Goal: Task Accomplishment & Management: Use online tool/utility

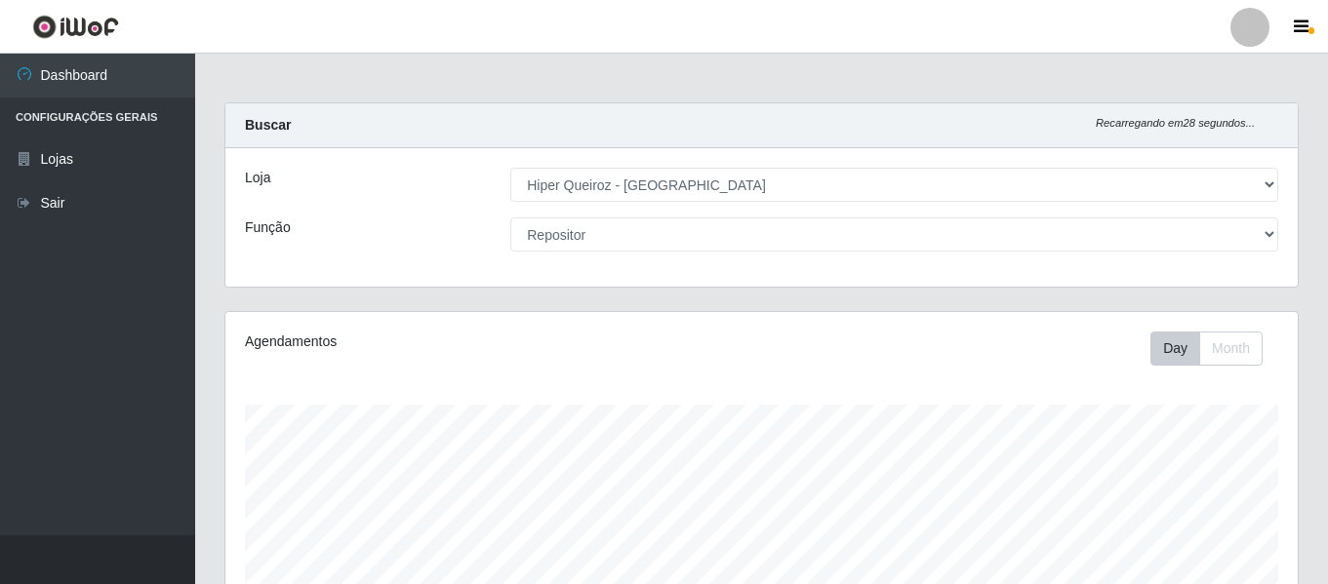
select select "497"
select select "24"
select select "497"
select select "24"
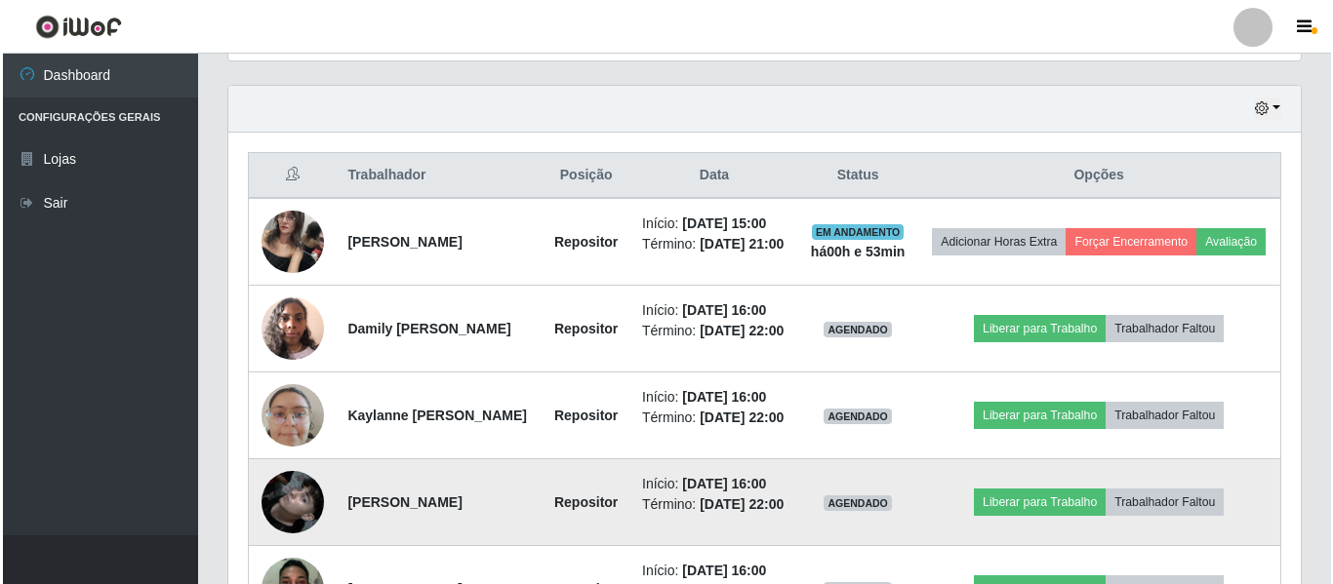
scroll to position [754, 0]
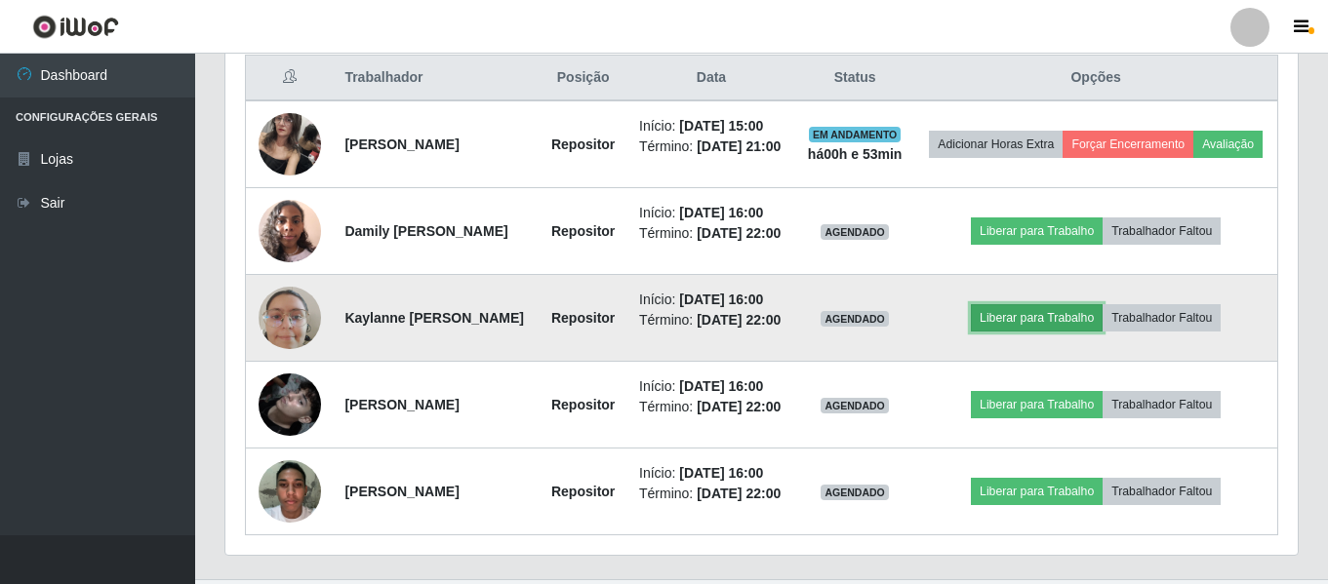
click at [1084, 332] on button "Liberar para Trabalho" at bounding box center [1037, 317] width 132 height 27
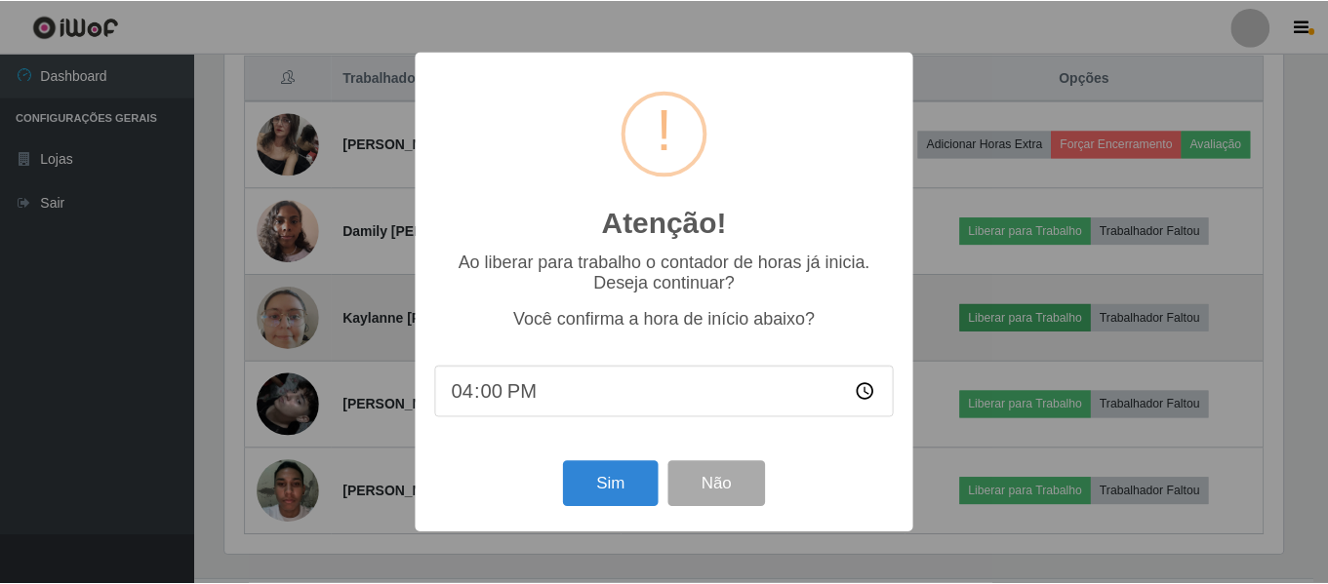
scroll to position [405, 1063]
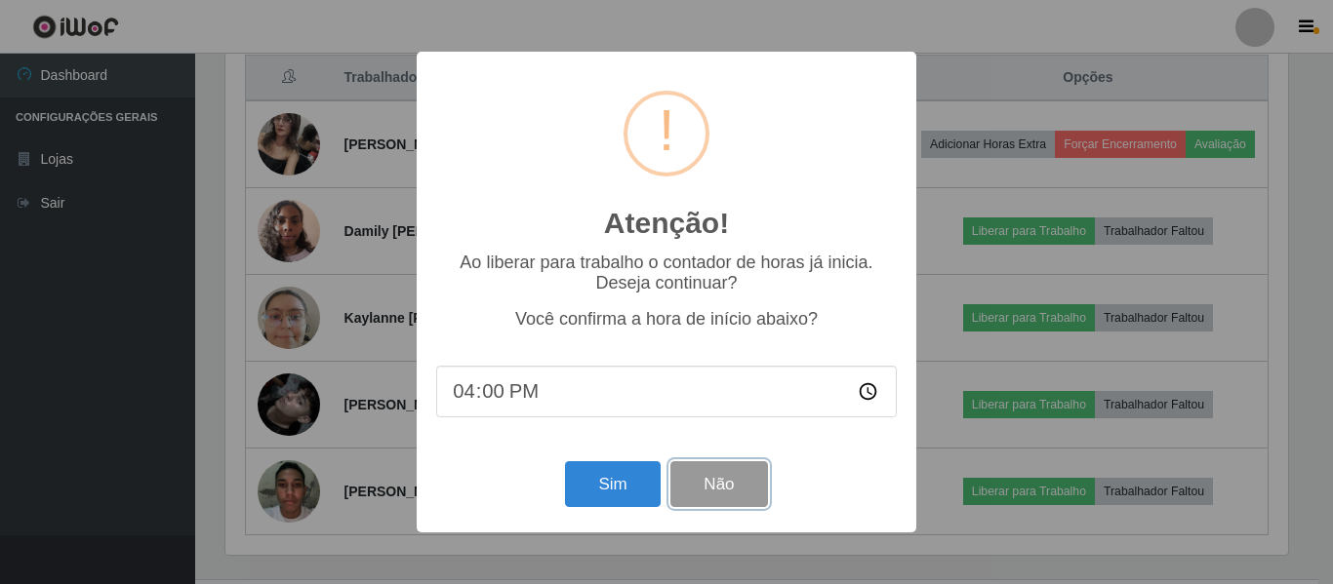
click at [748, 480] on button "Não" at bounding box center [718, 485] width 97 height 46
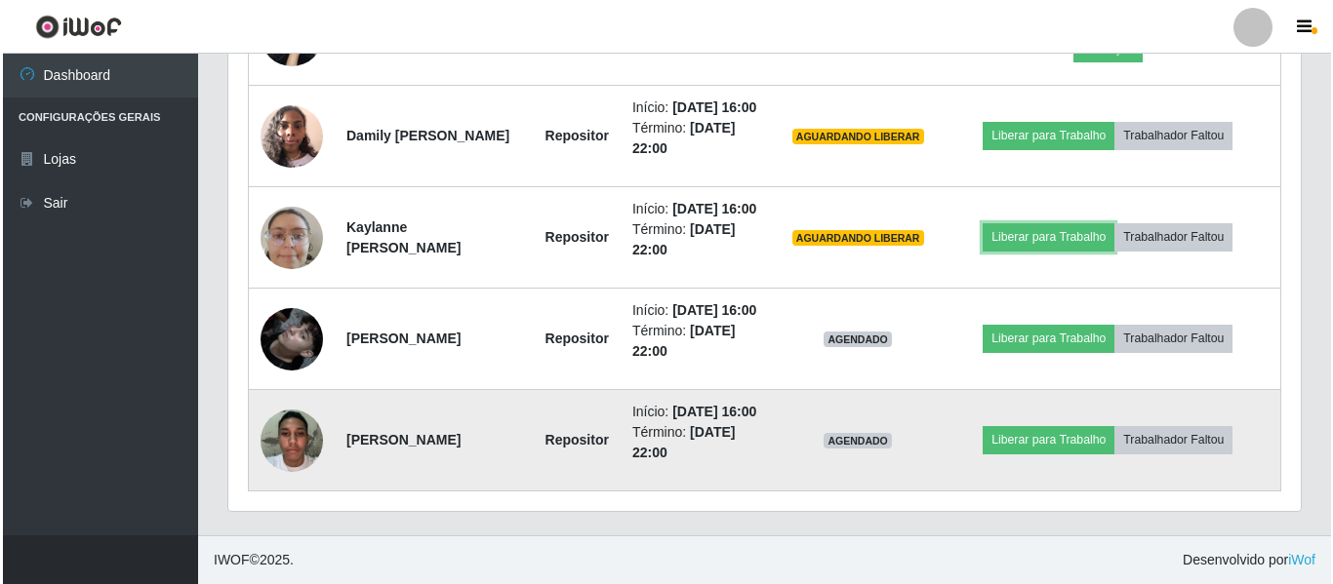
scroll to position [974, 0]
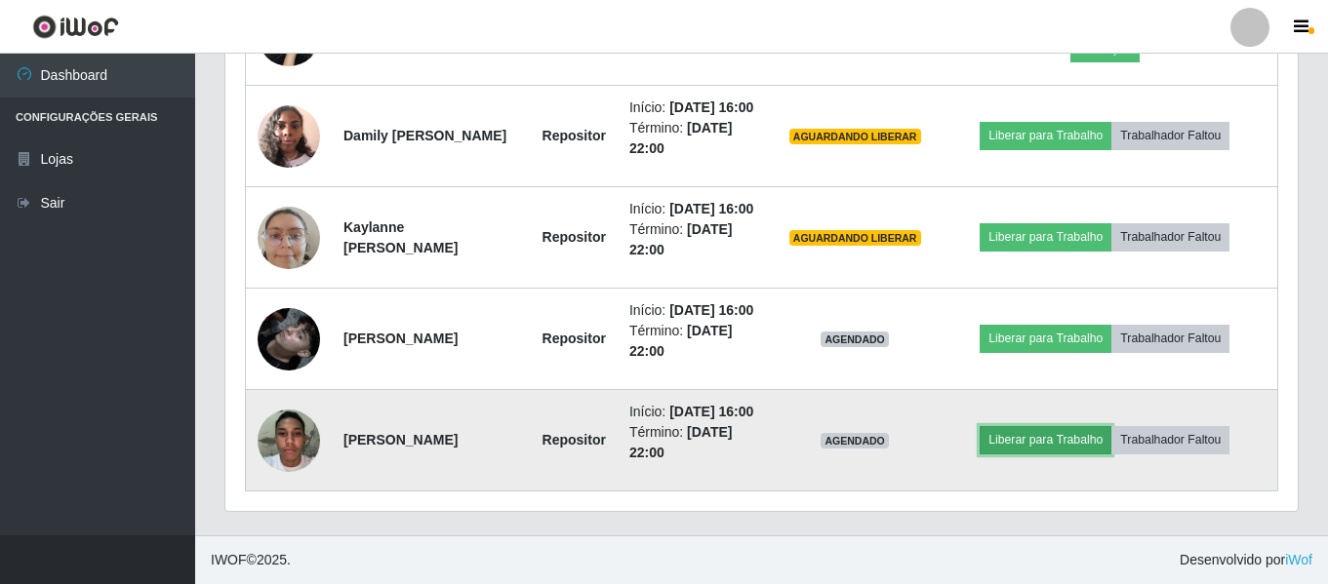
click at [1069, 433] on button "Liberar para Trabalho" at bounding box center [1046, 439] width 132 height 27
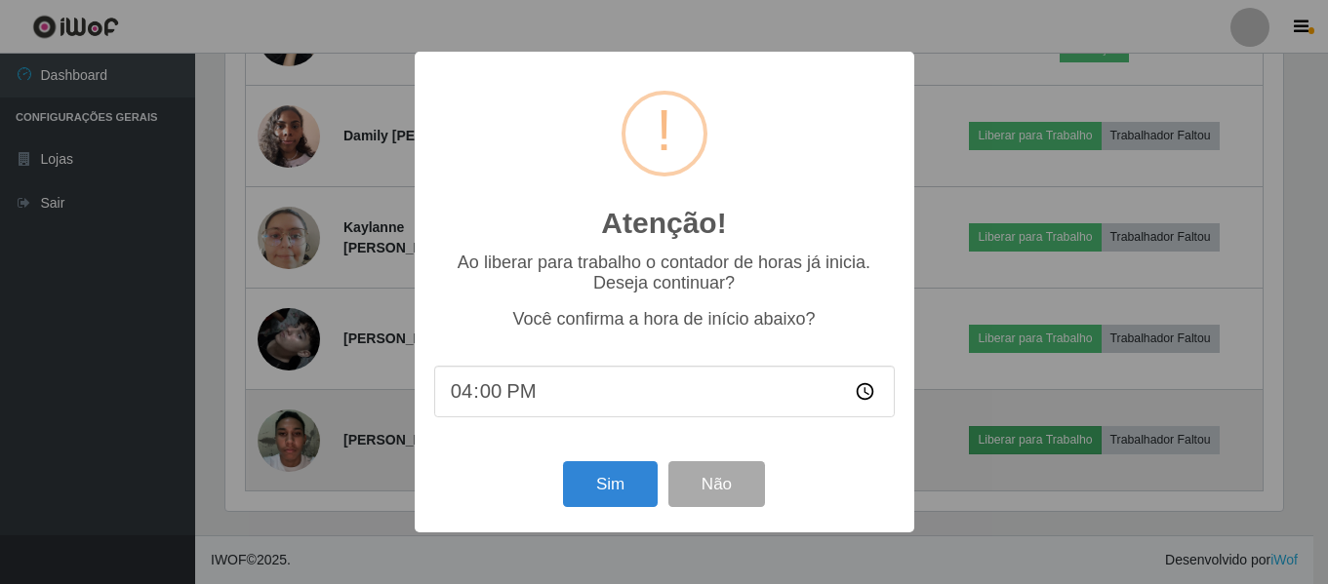
scroll to position [405, 1063]
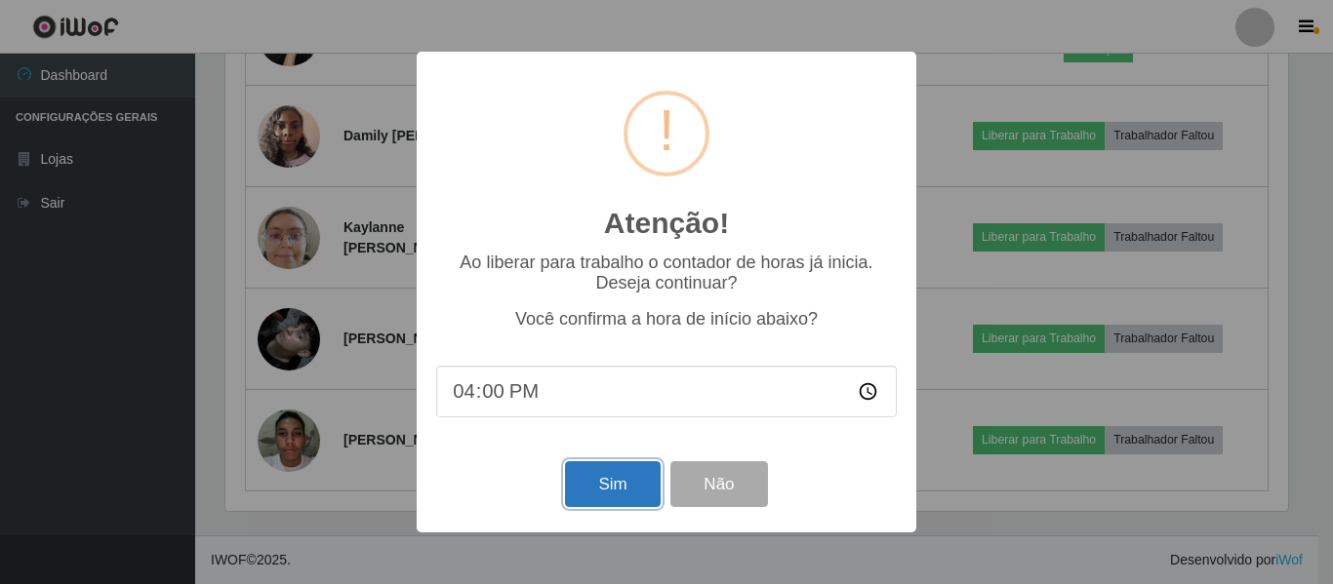
click at [622, 499] on button "Sim" at bounding box center [612, 485] width 95 height 46
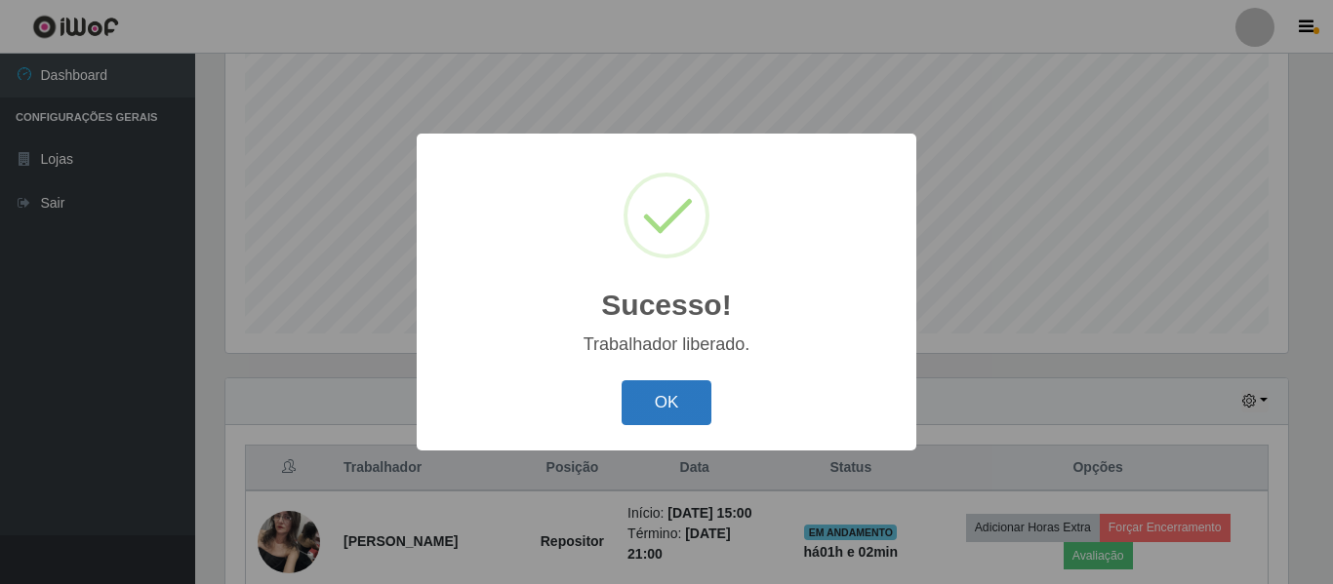
click at [673, 413] on button "OK" at bounding box center [667, 404] width 91 height 46
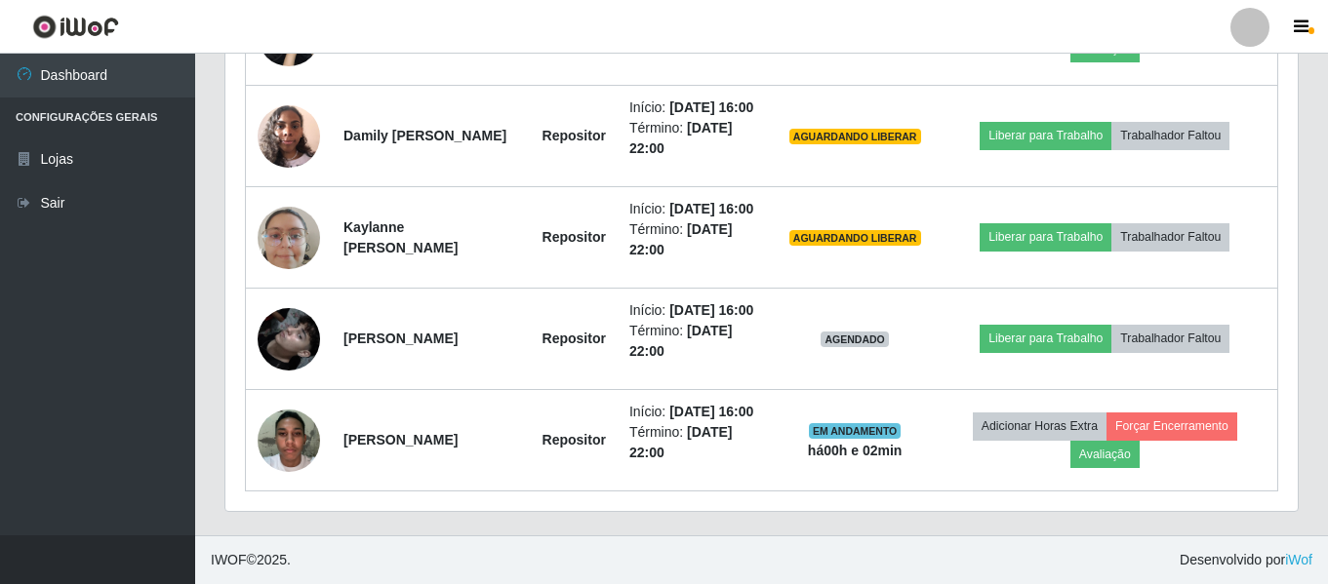
scroll to position [974, 0]
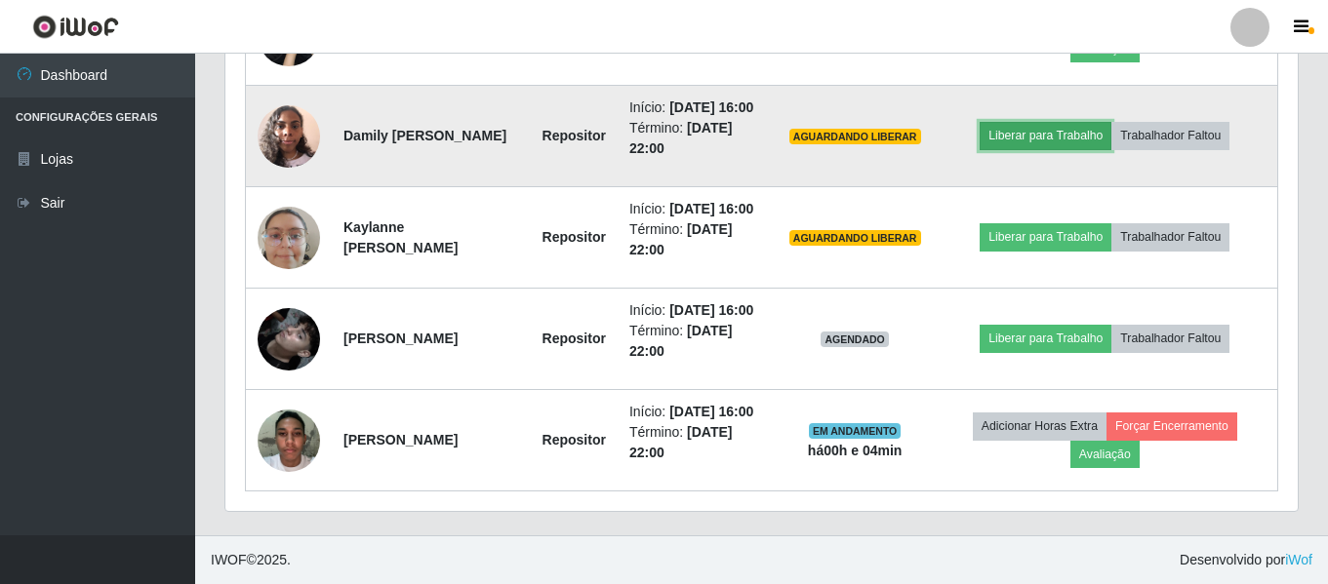
click at [1083, 122] on button "Liberar para Trabalho" at bounding box center [1046, 135] width 132 height 27
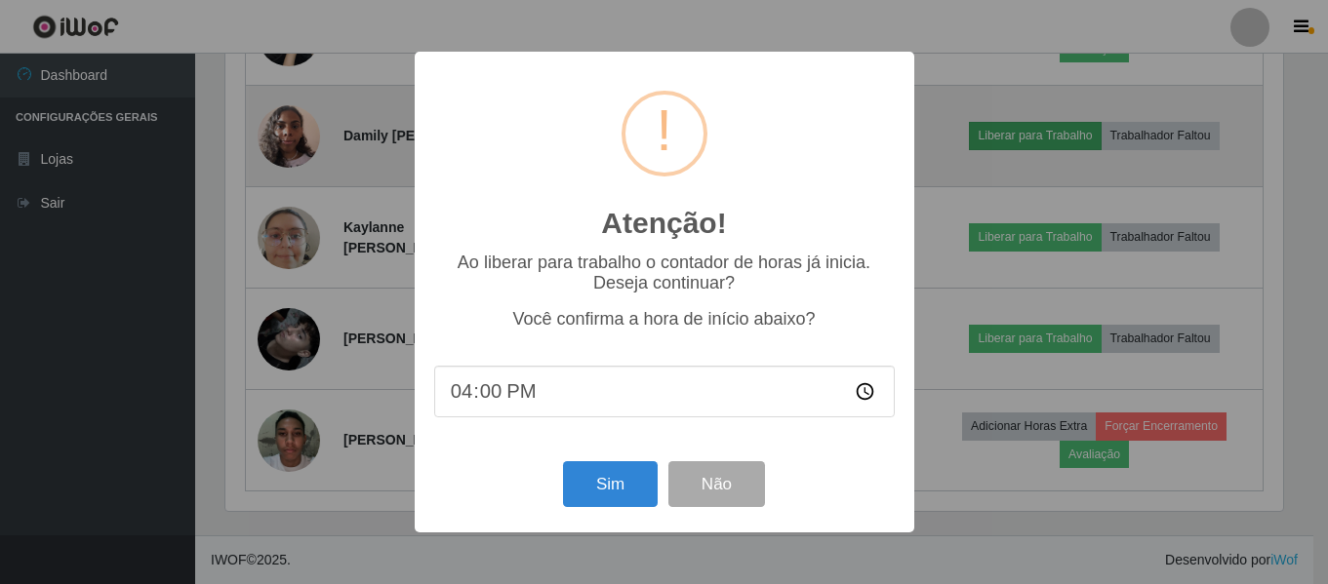
scroll to position [405, 1063]
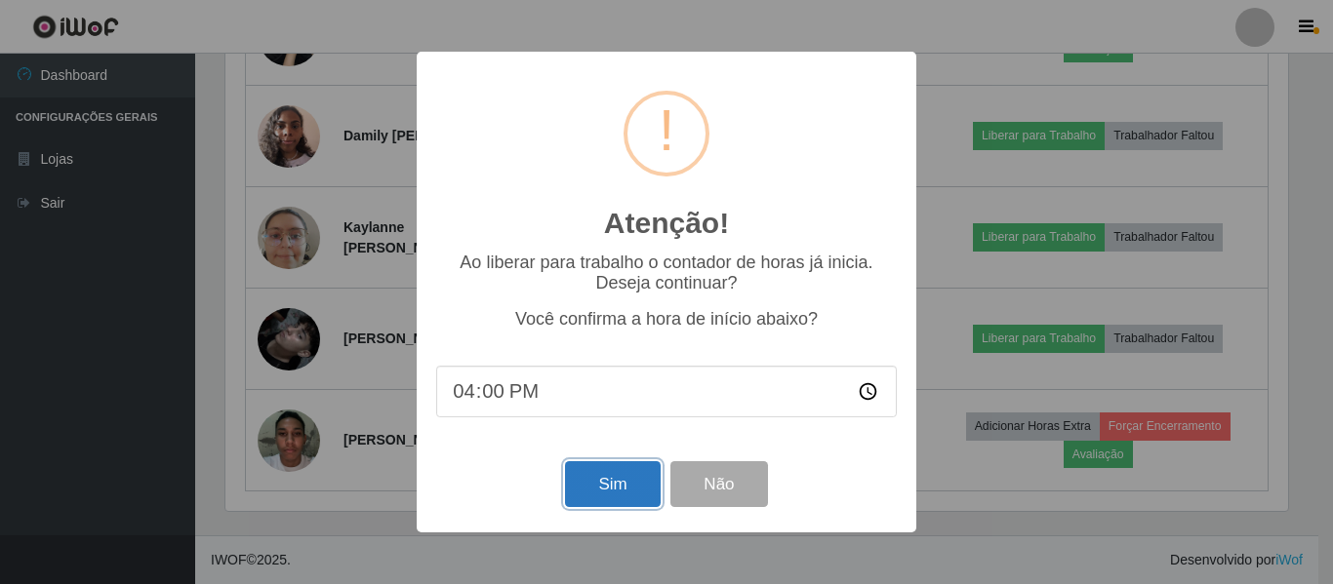
click at [643, 498] on button "Sim" at bounding box center [612, 485] width 95 height 46
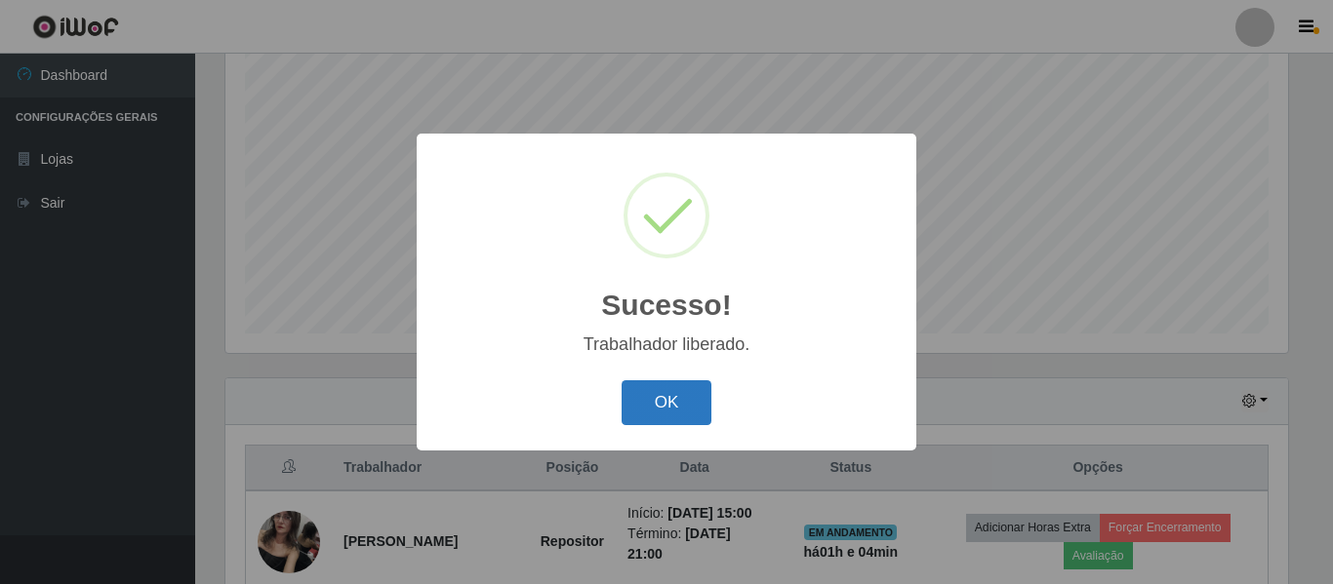
click at [680, 416] on button "OK" at bounding box center [667, 404] width 91 height 46
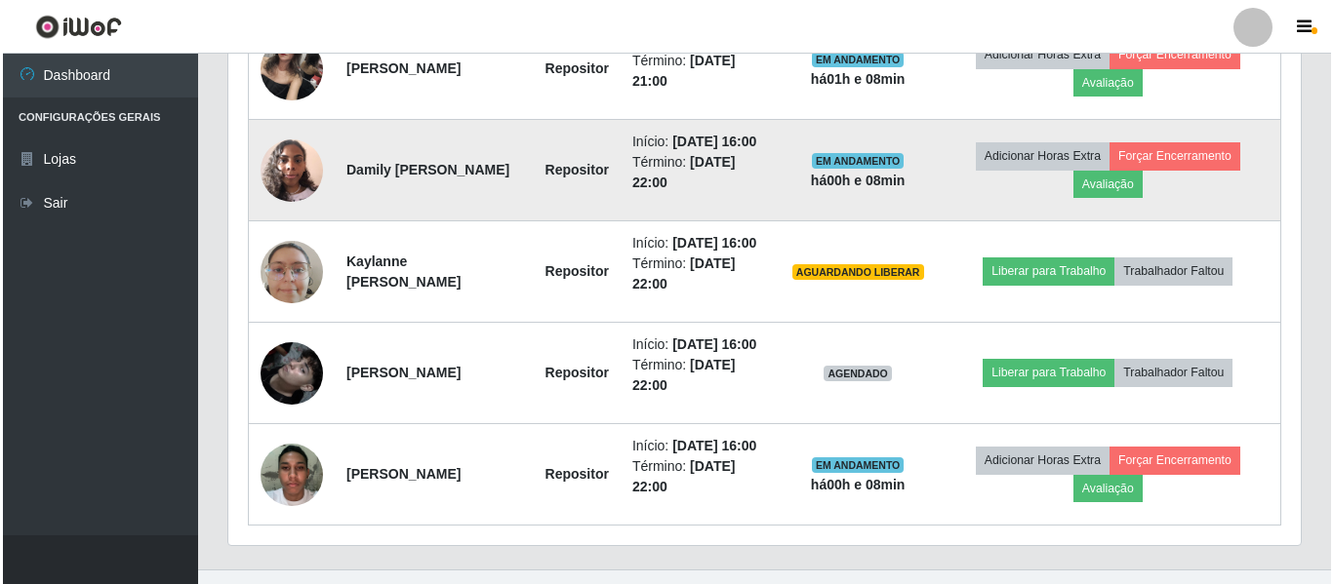
scroll to position [949, 0]
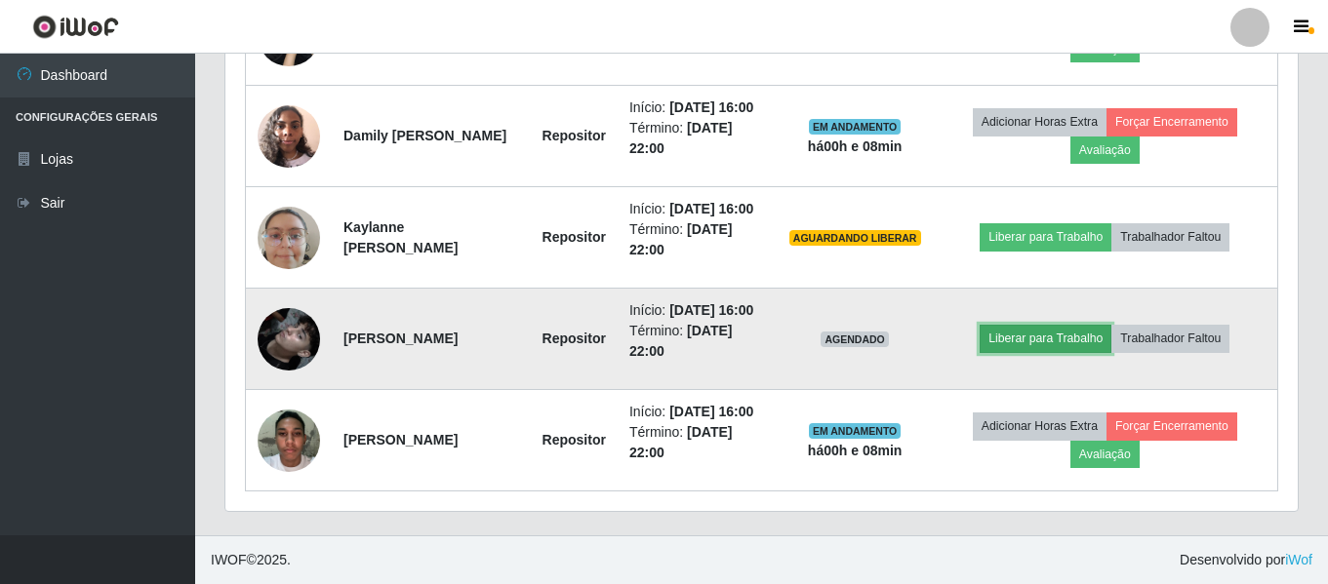
click at [1076, 338] on button "Liberar para Trabalho" at bounding box center [1046, 338] width 132 height 27
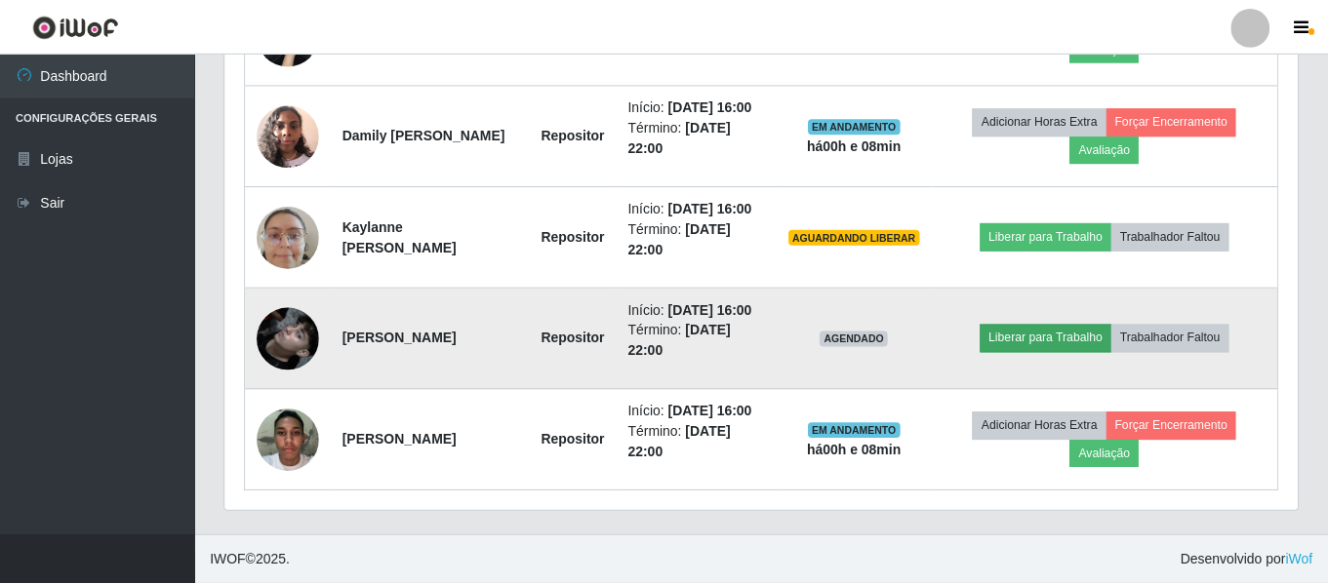
scroll to position [405, 1063]
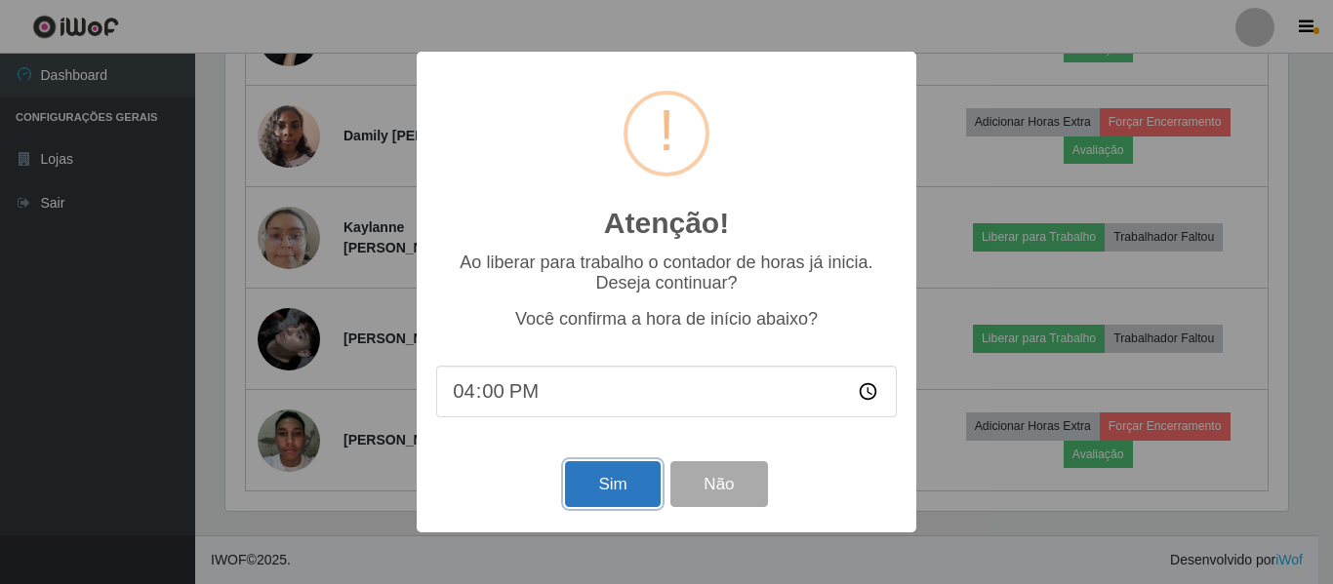
click at [588, 481] on button "Sim" at bounding box center [612, 485] width 95 height 46
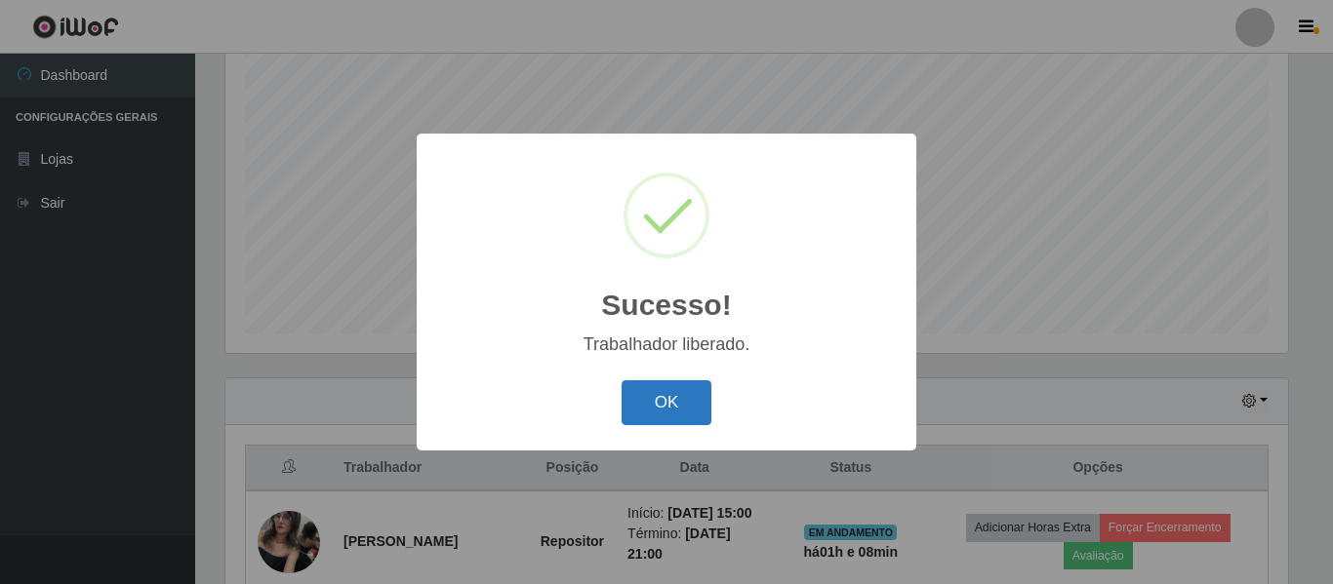
click at [692, 405] on button "OK" at bounding box center [667, 404] width 91 height 46
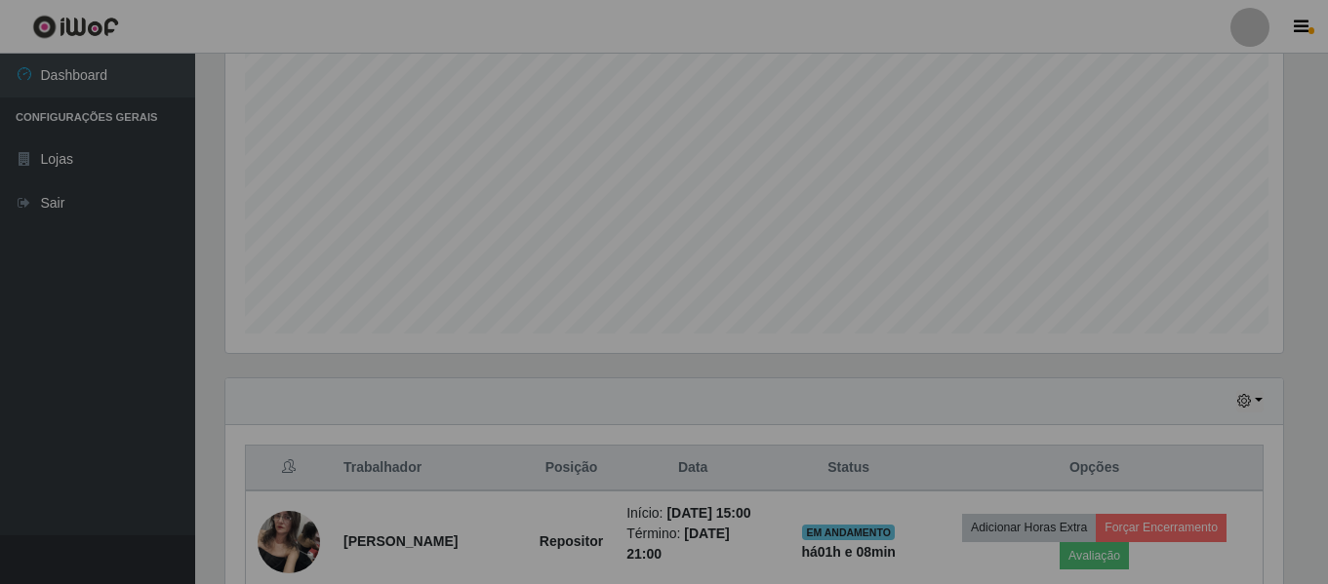
scroll to position [405, 1072]
